Goal: Check status: Check status

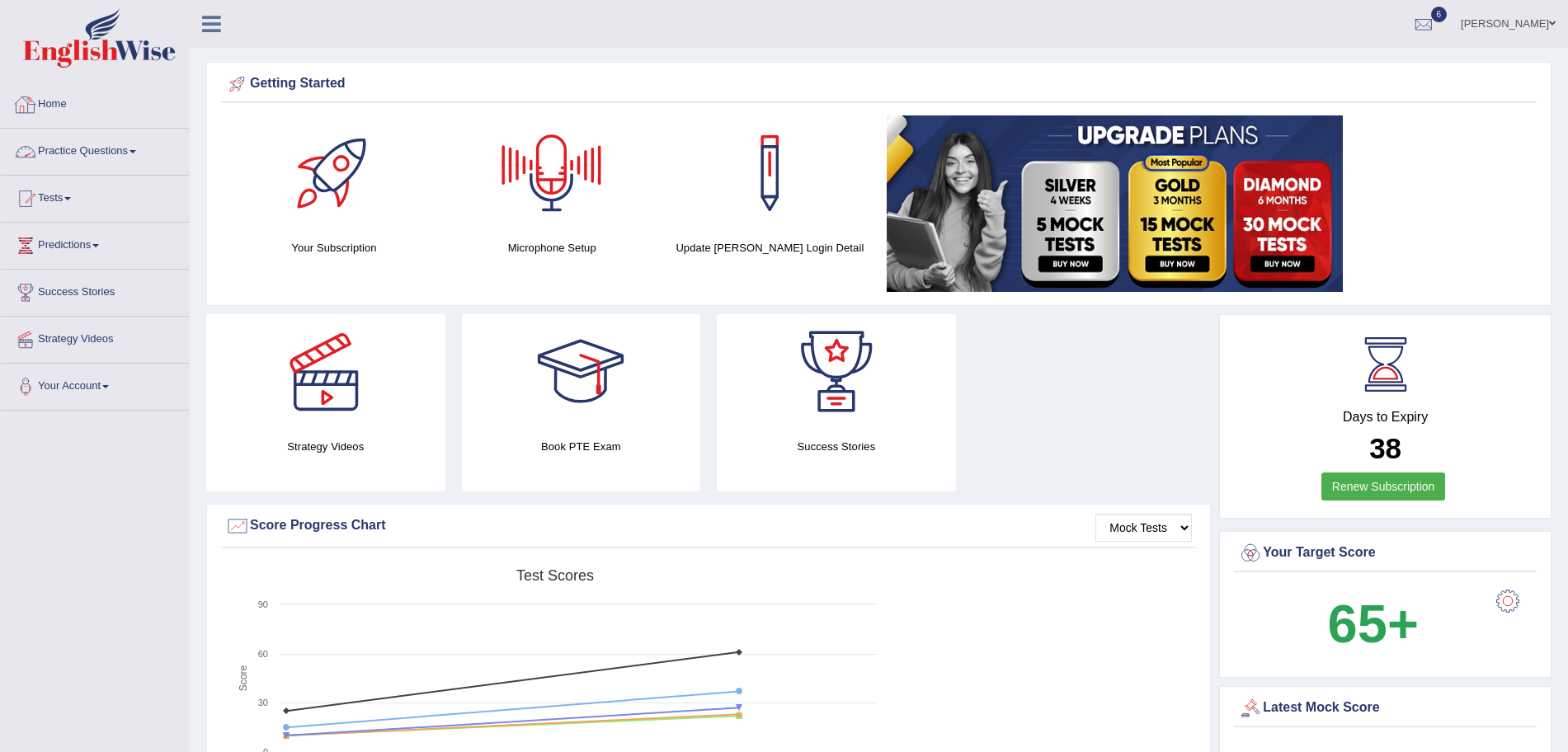
click at [122, 150] on link "Practice Questions" at bounding box center [95, 149] width 188 height 42
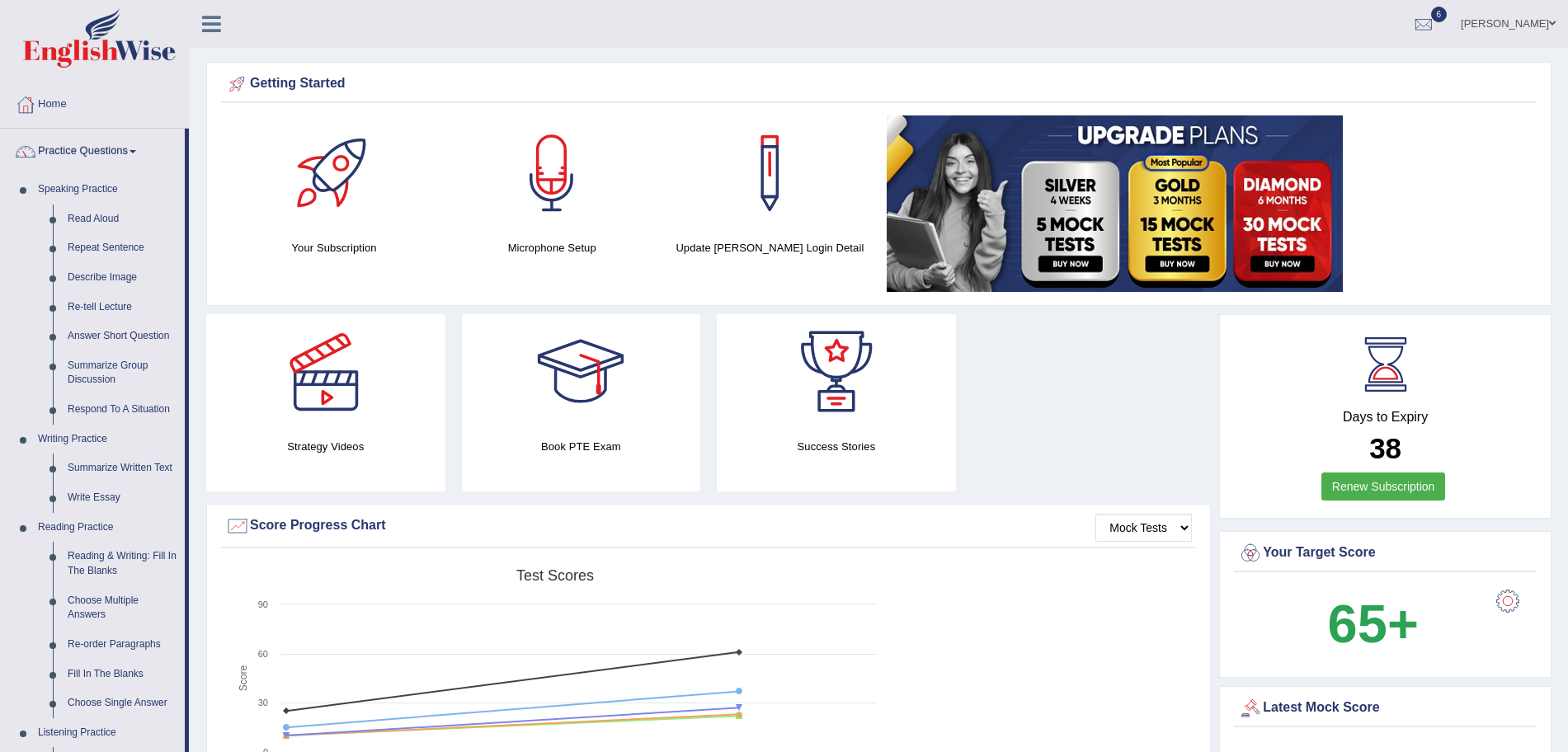
click at [135, 150] on span at bounding box center [132, 151] width 7 height 3
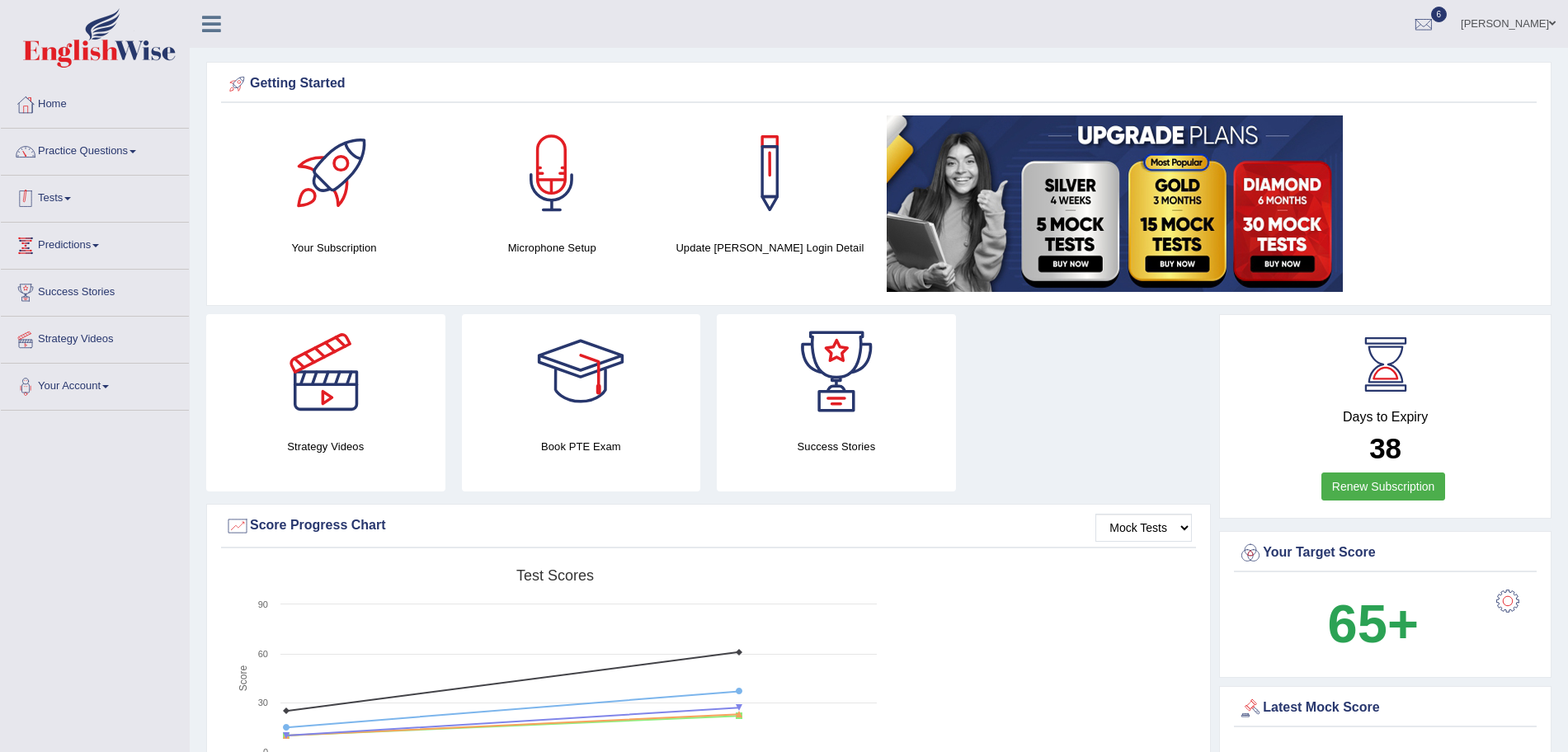
click at [78, 179] on link "Tests" at bounding box center [95, 196] width 188 height 42
click at [65, 196] on link "Tests" at bounding box center [93, 196] width 183 height 42
click at [65, 196] on link "Tests" at bounding box center [95, 196] width 188 height 42
click at [53, 292] on link "History" at bounding box center [108, 294] width 154 height 30
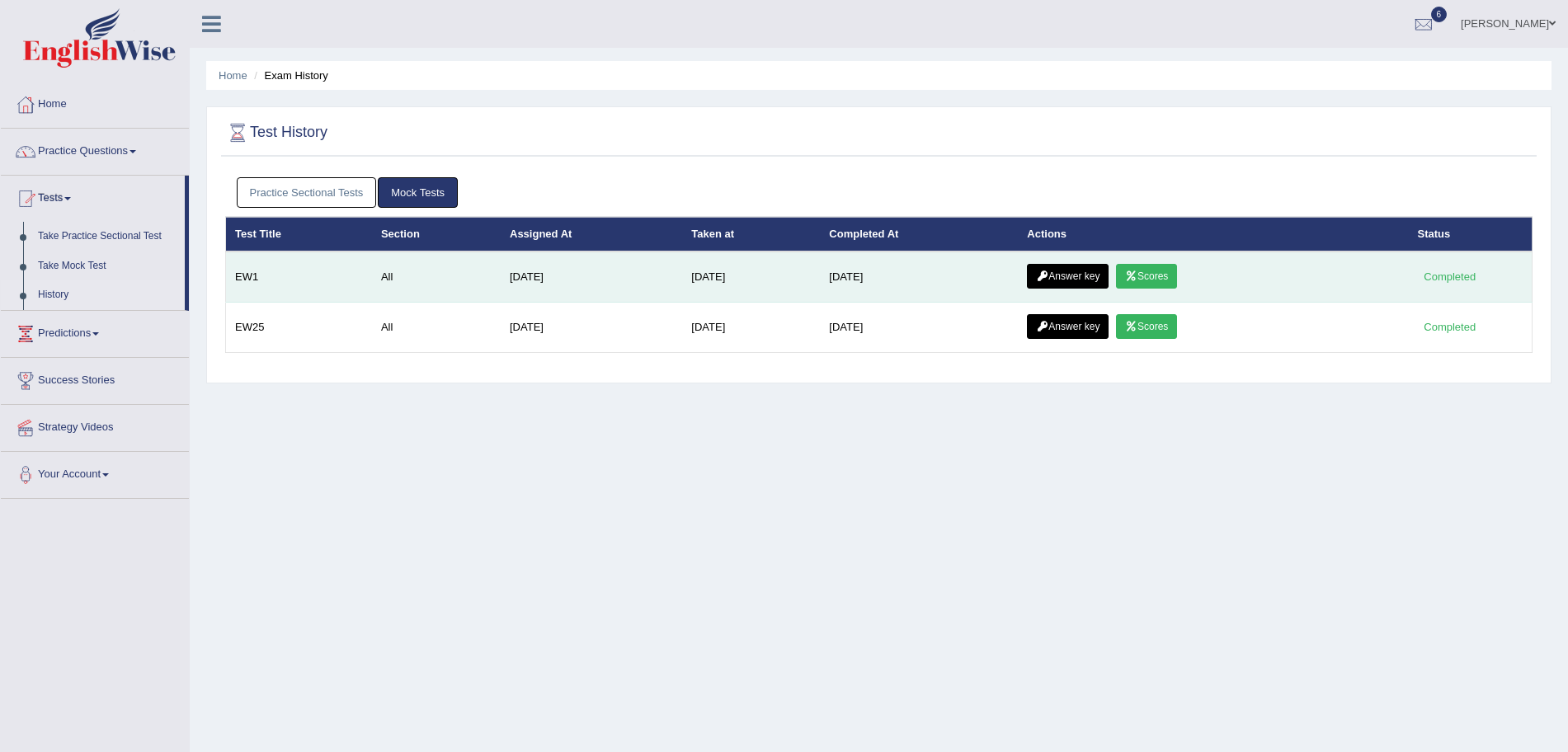
click at [1096, 283] on link "Answer key" at bounding box center [1068, 276] width 82 height 25
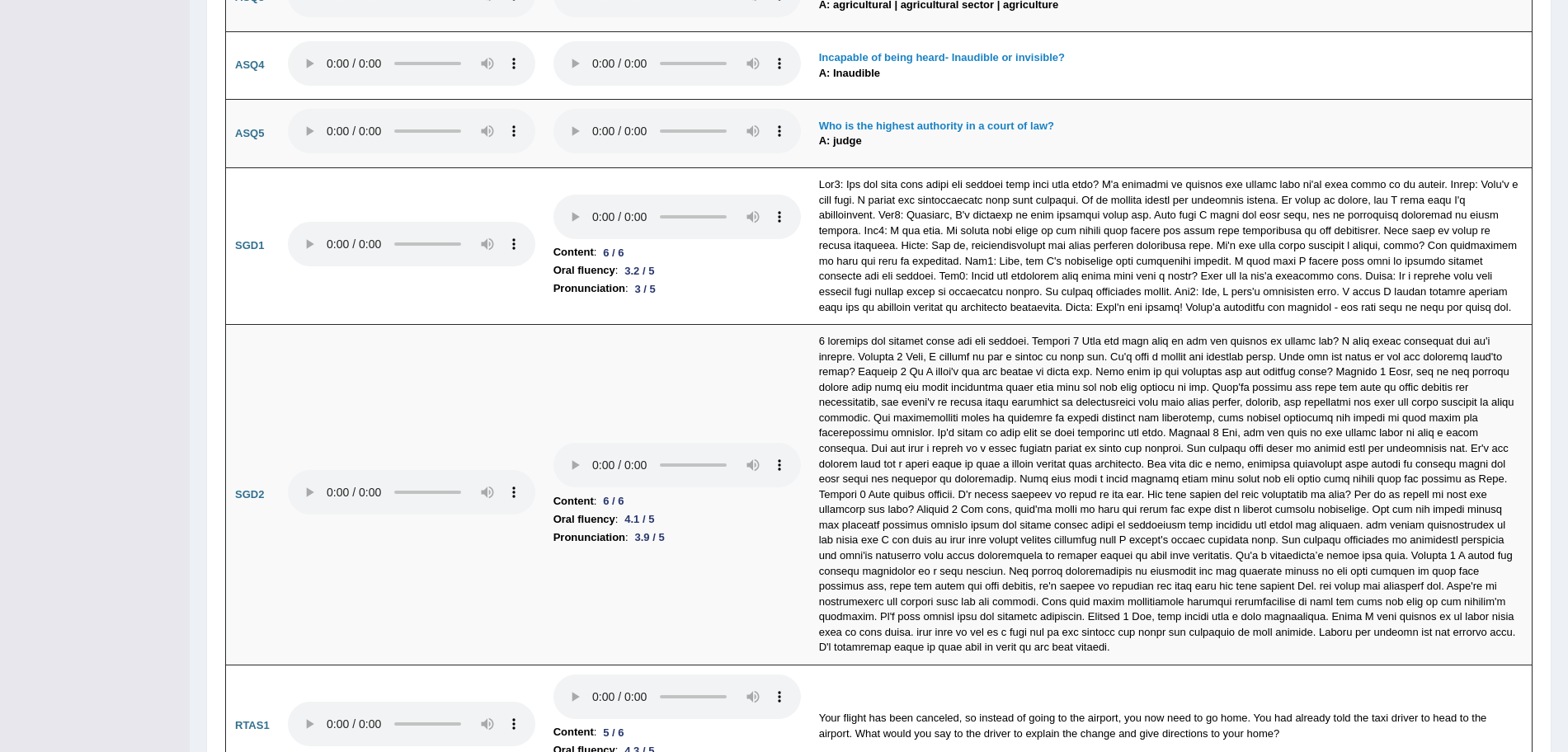
scroll to position [4519, 0]
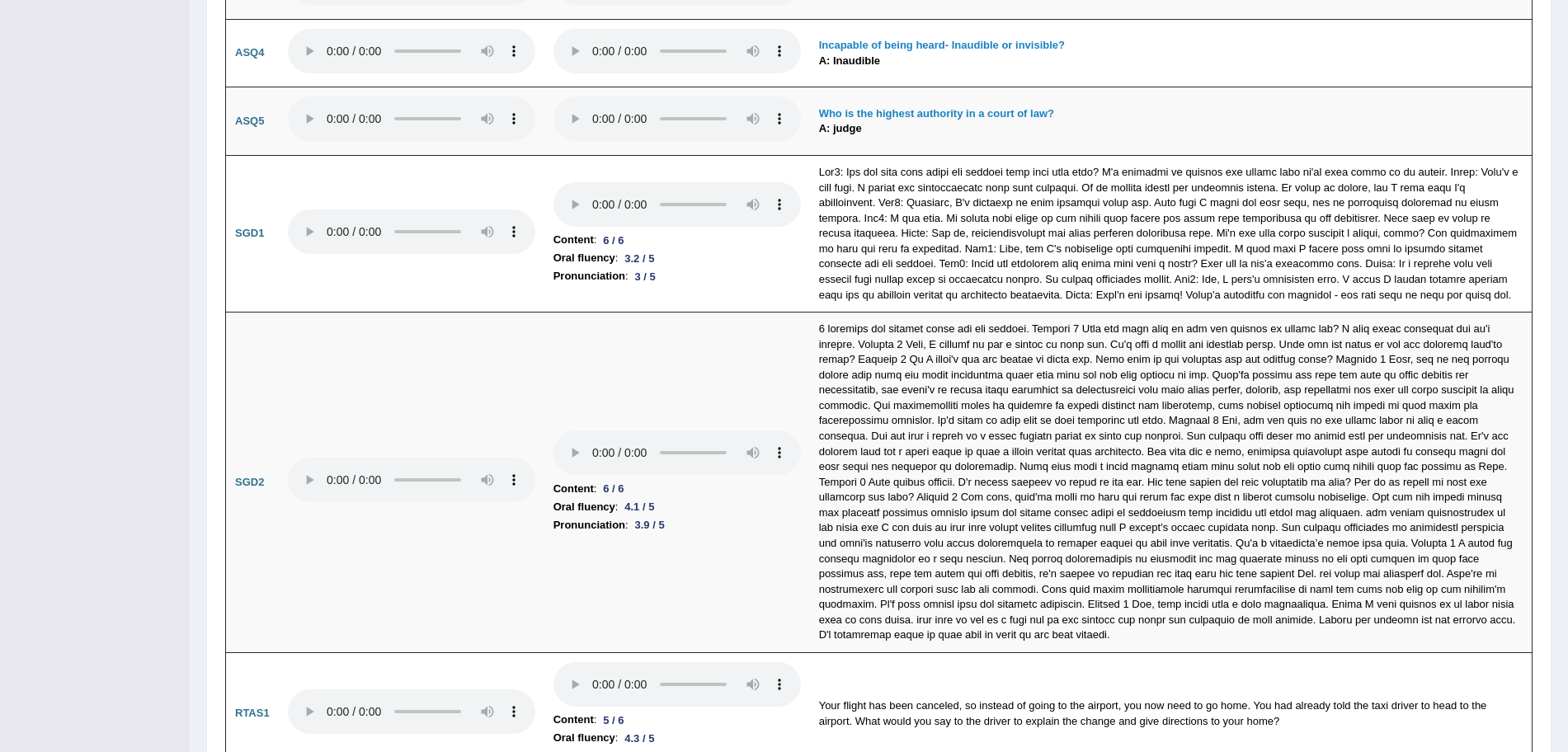
drag, startPoint x: 1577, startPoint y: 104, endPoint x: 1541, endPoint y: 691, distance: 588.1
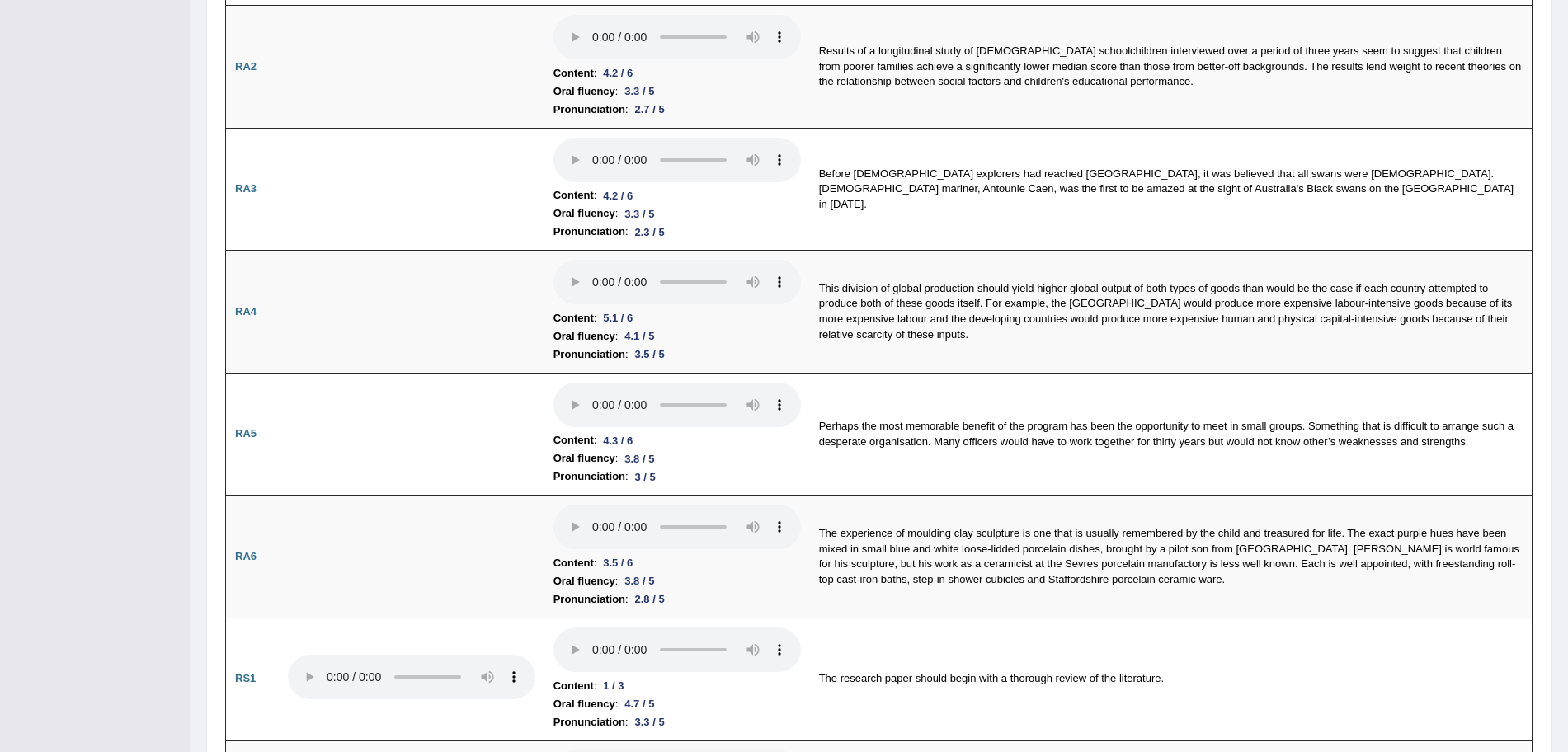
scroll to position [0, 0]
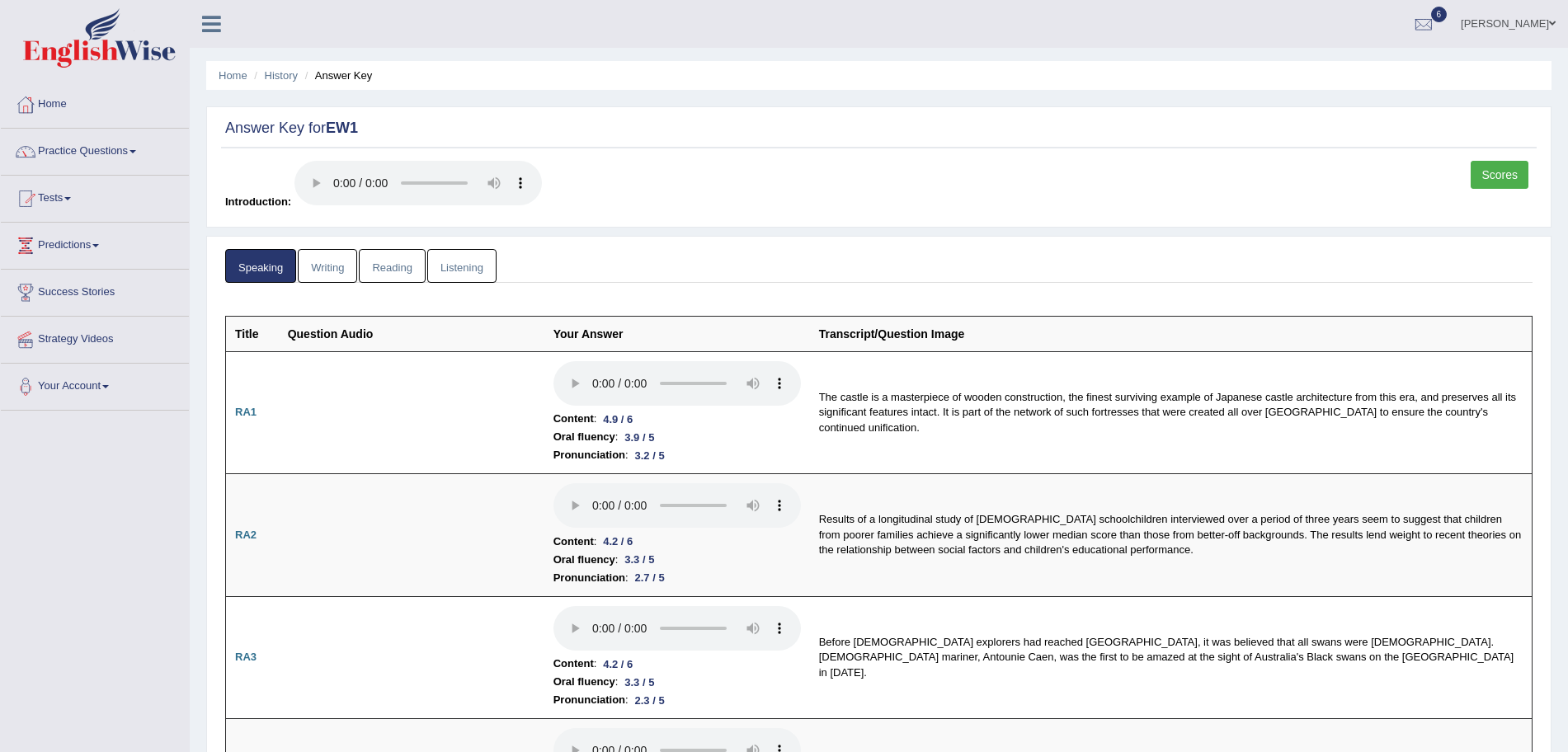
click at [336, 258] on link "Writing" at bounding box center [327, 265] width 60 height 34
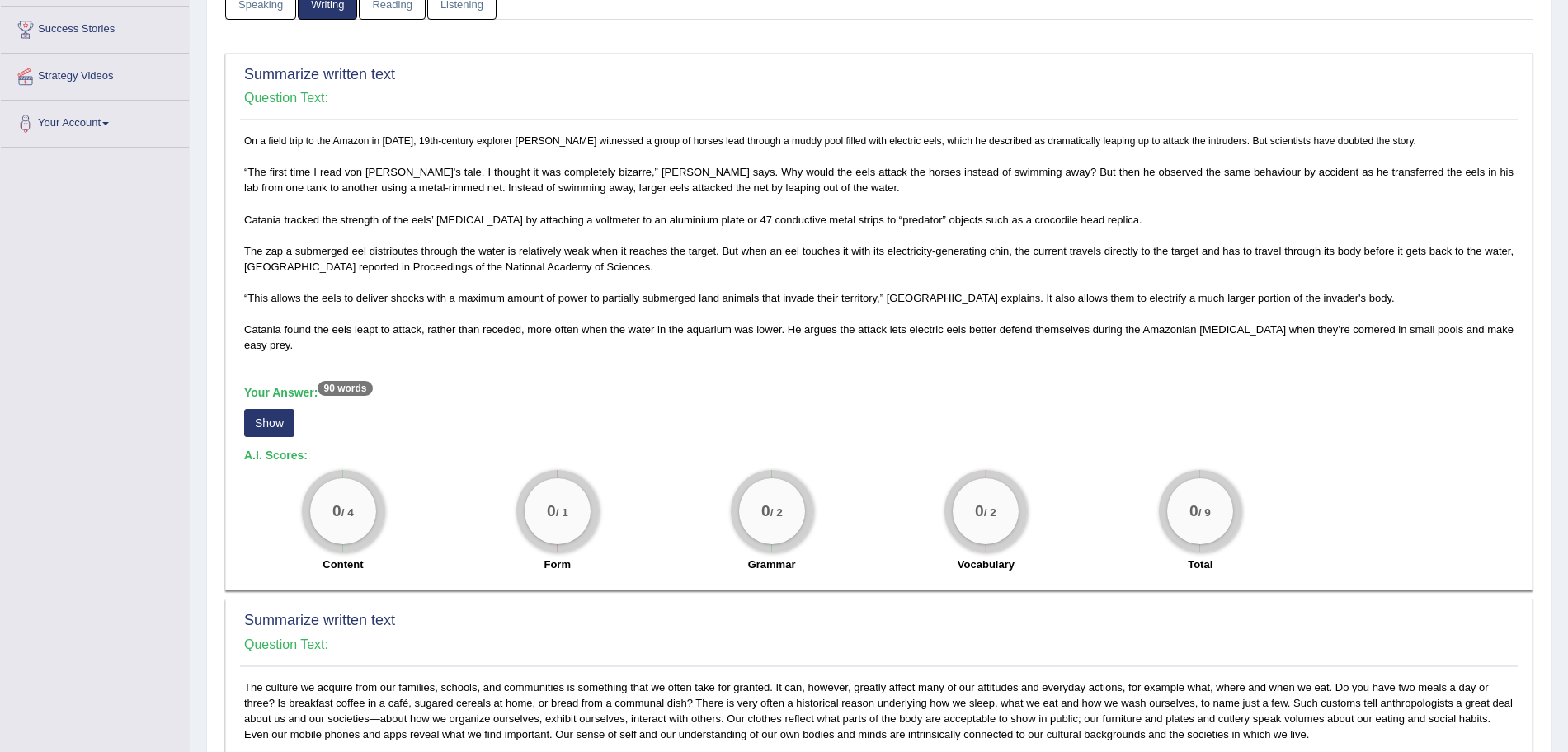
scroll to position [232, 0]
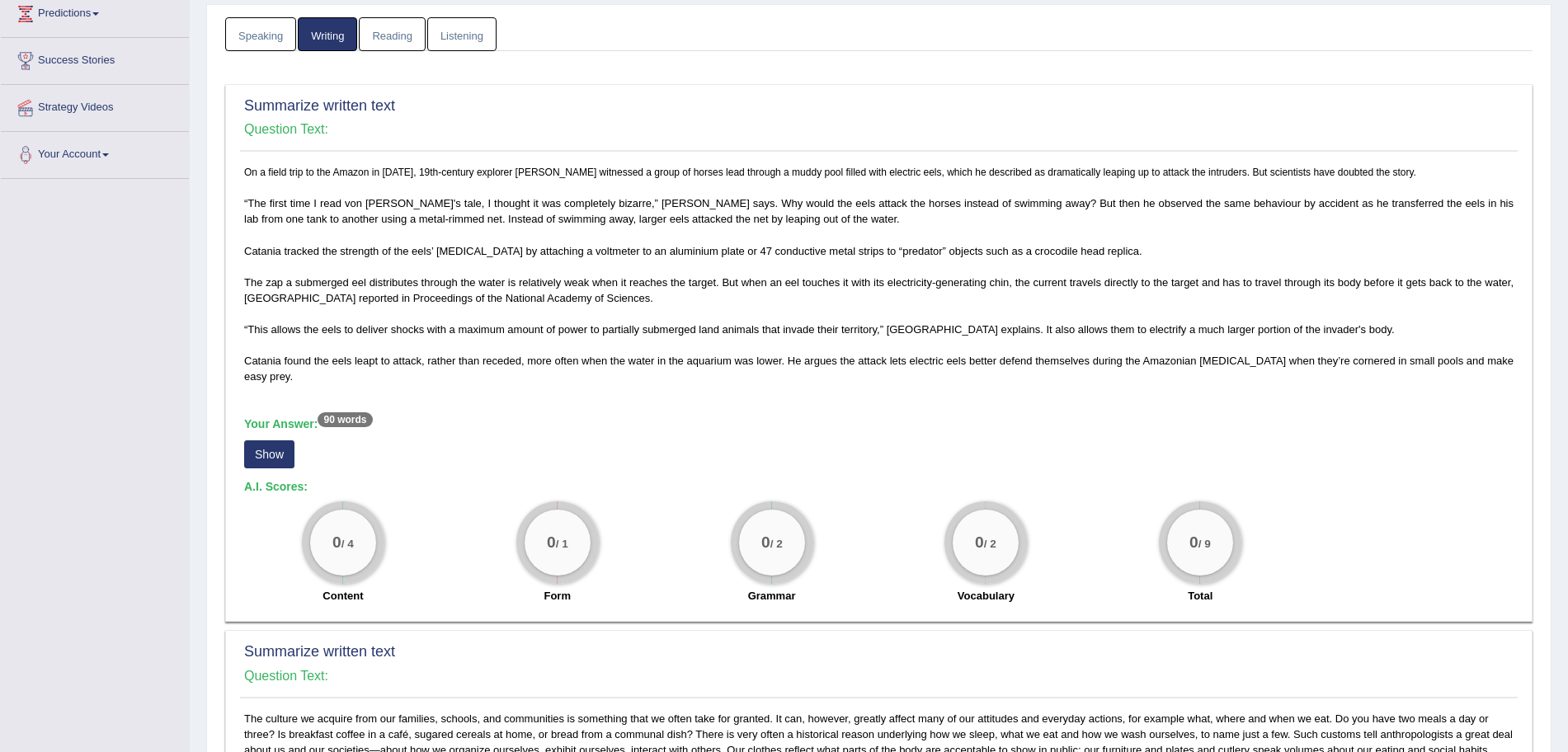
click at [481, 39] on link "Listening" at bounding box center [462, 34] width 70 height 34
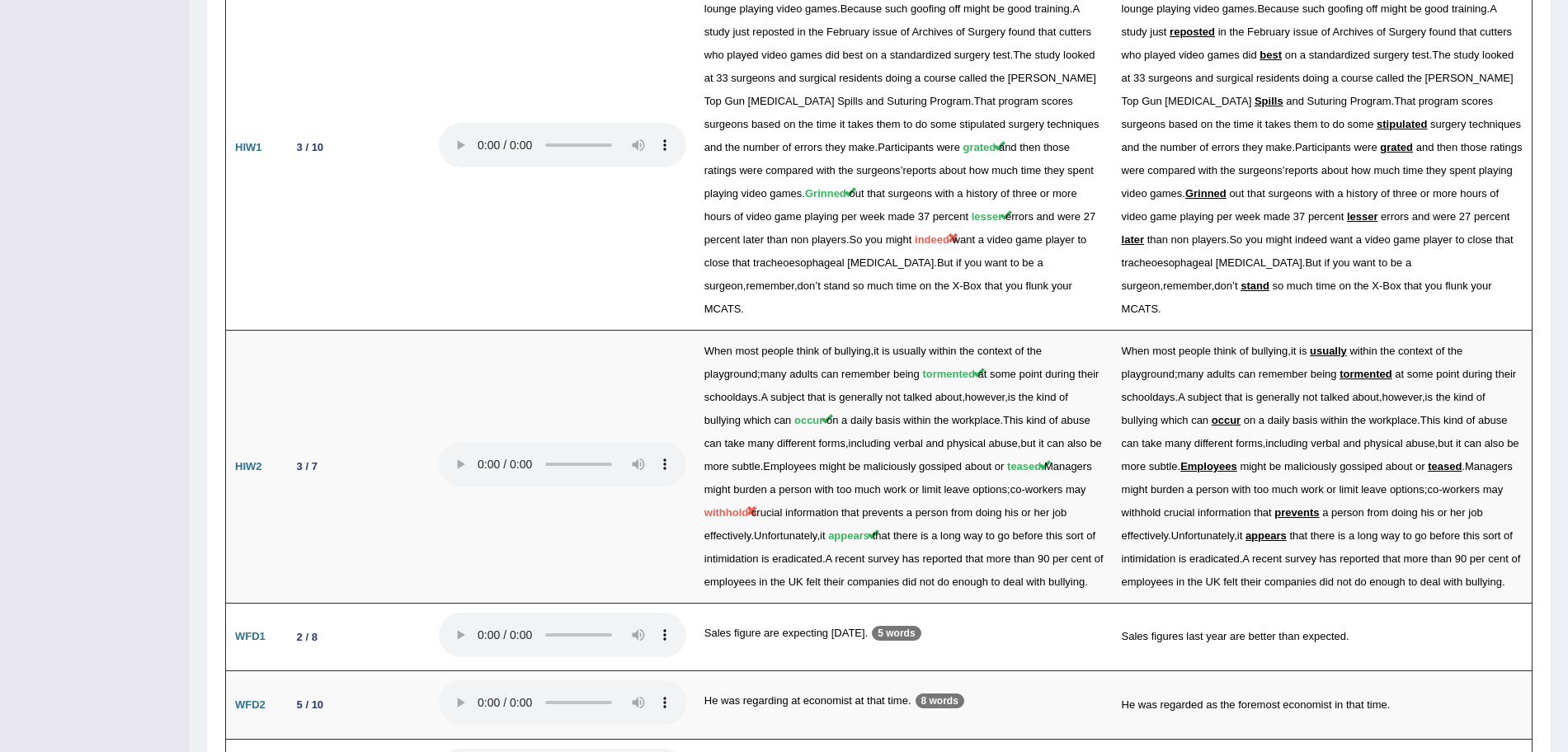
scroll to position [2248, 0]
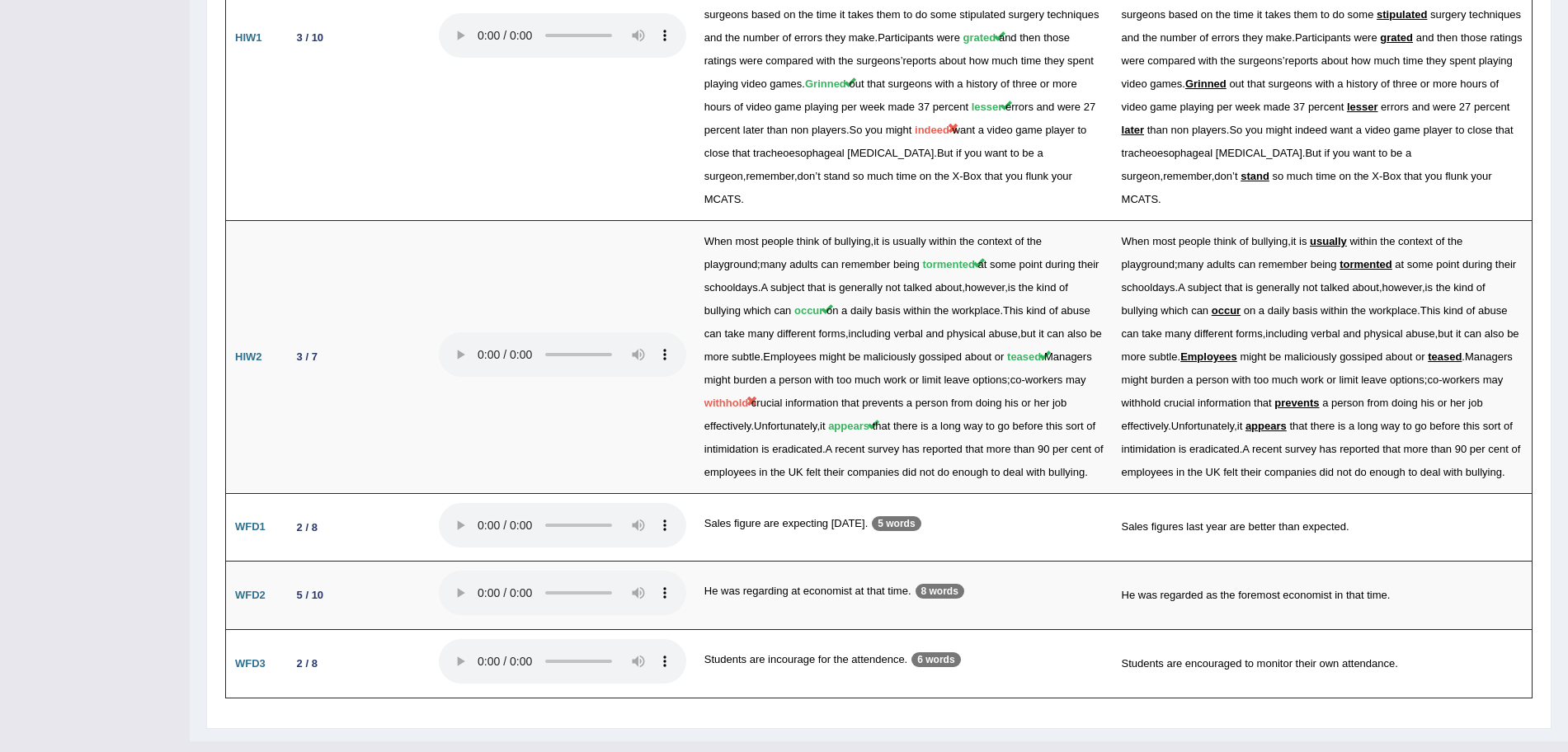
drag, startPoint x: 458, startPoint y: 562, endPoint x: 371, endPoint y: 699, distance: 162.3
drag, startPoint x: 371, startPoint y: 699, endPoint x: 792, endPoint y: 692, distance: 421.1
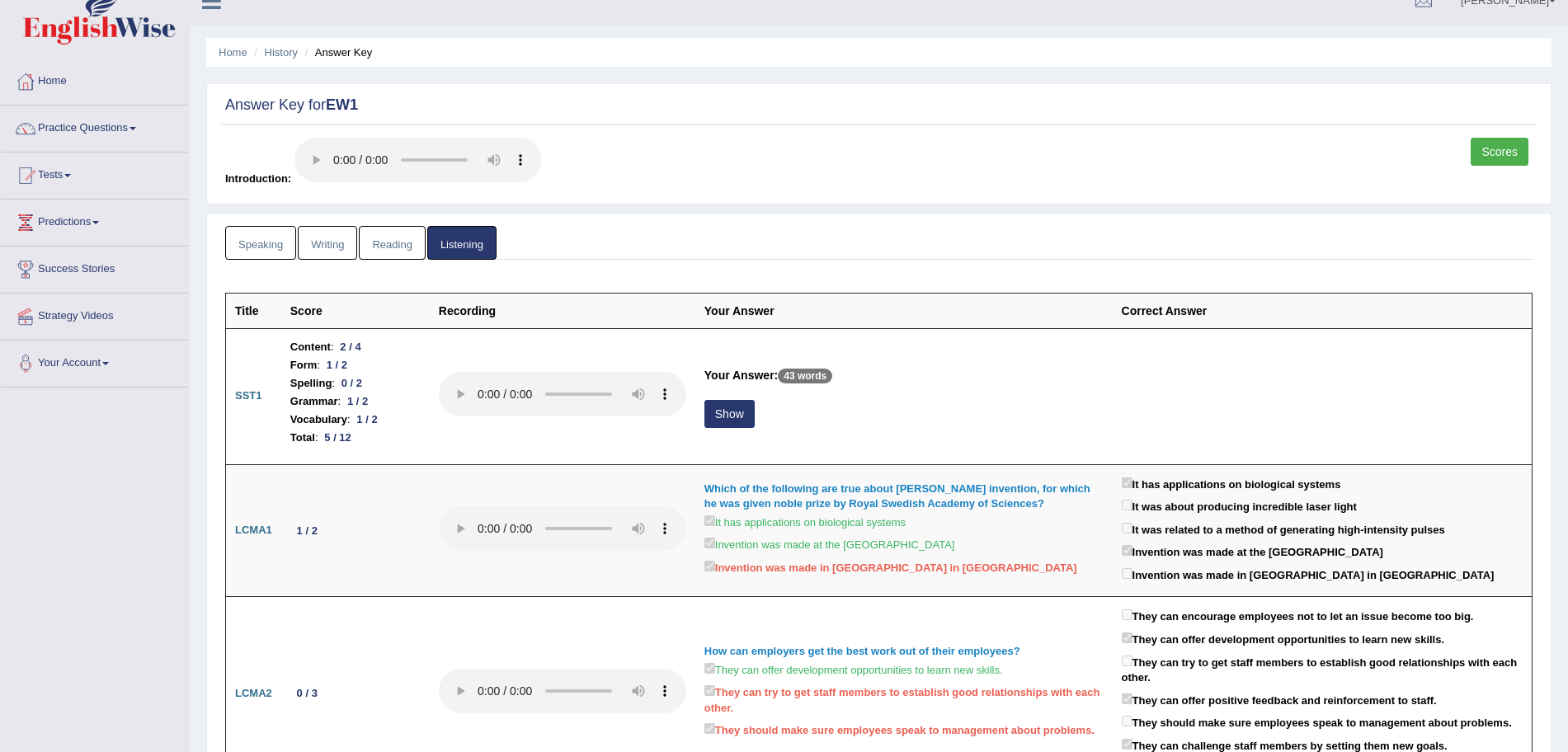
scroll to position [0, 0]
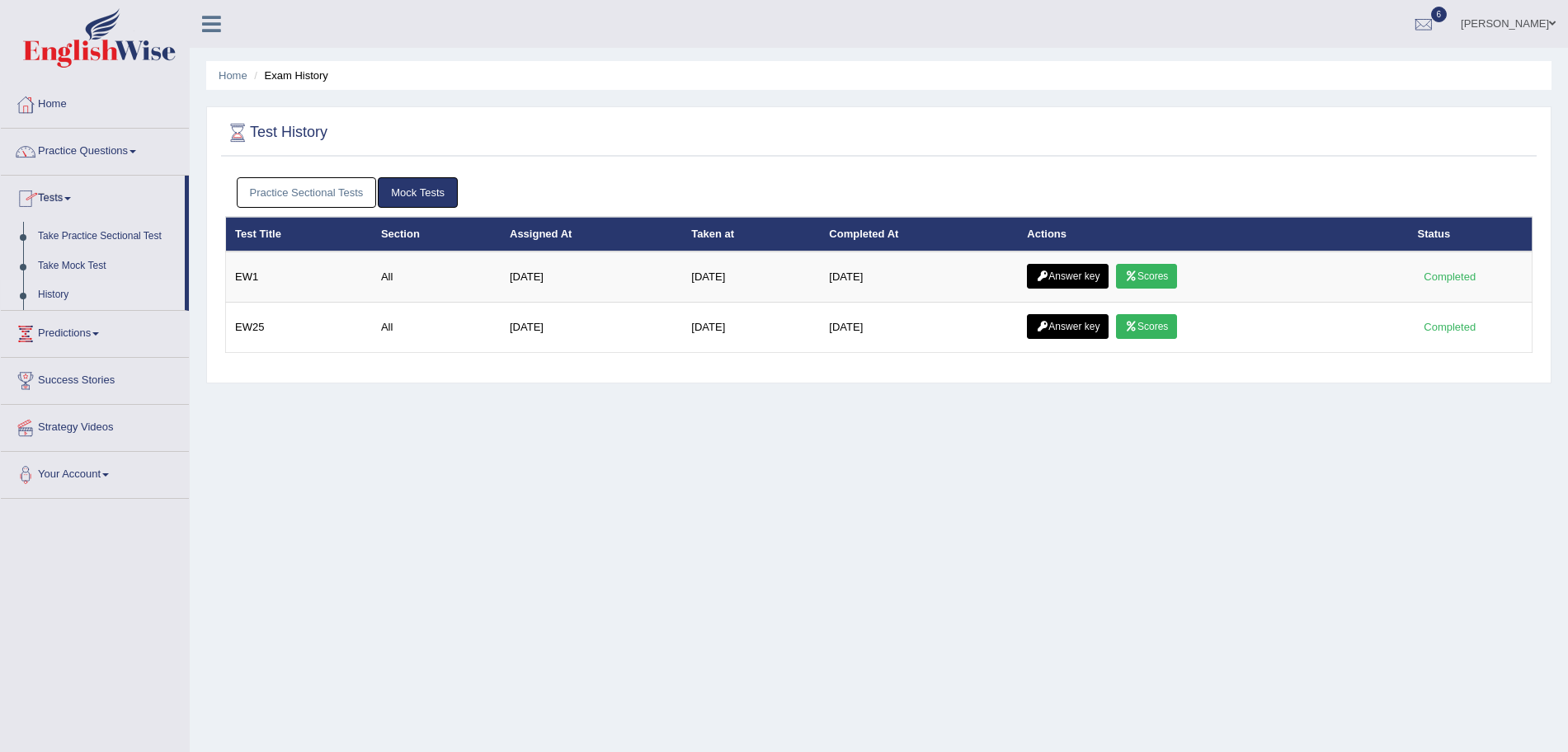
click at [94, 156] on link "Practice Questions" at bounding box center [95, 149] width 188 height 42
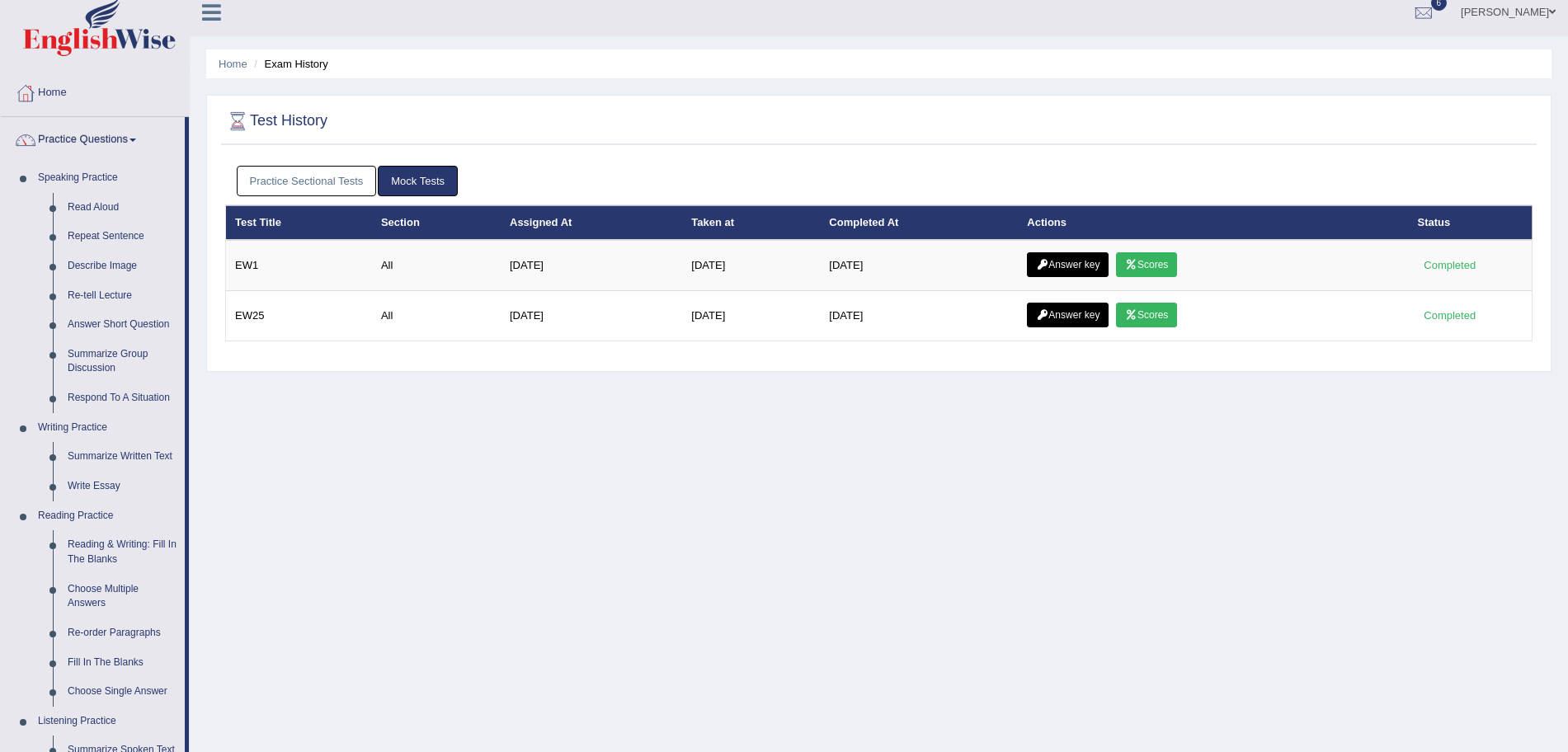
scroll to position [10, 0]
